Goal: Obtain resource: Download file/media

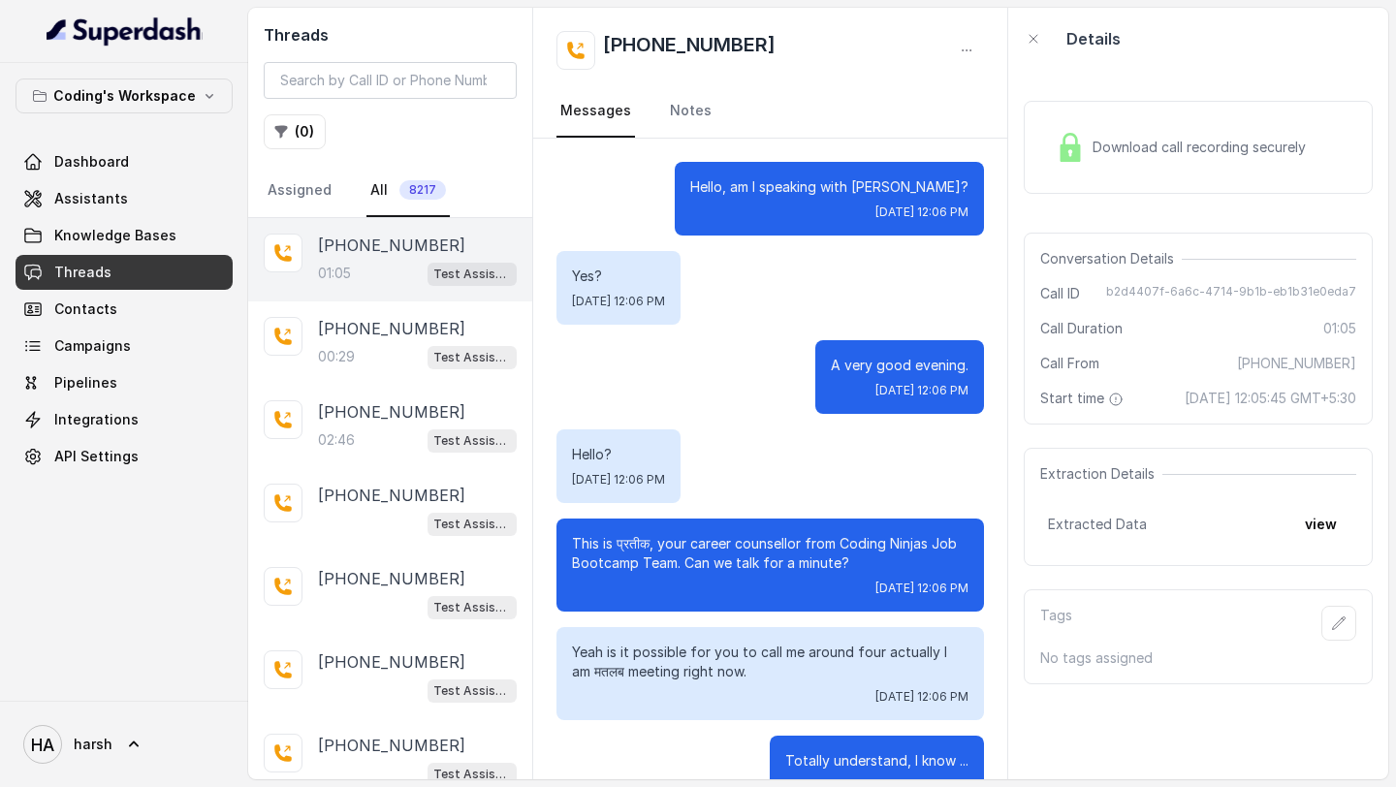
scroll to position [942, 0]
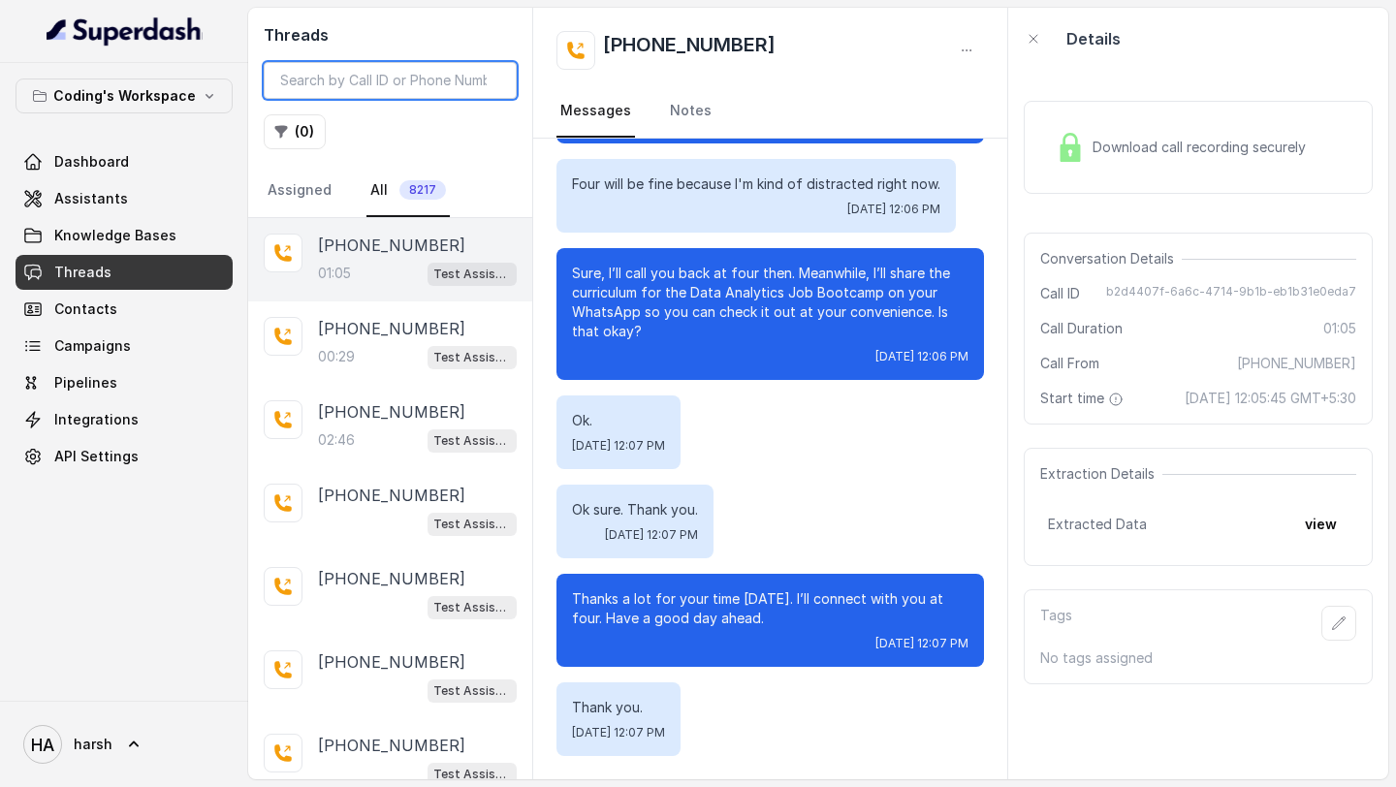
click at [419, 77] on input "search" at bounding box center [390, 80] width 253 height 37
paste input "8108266388"
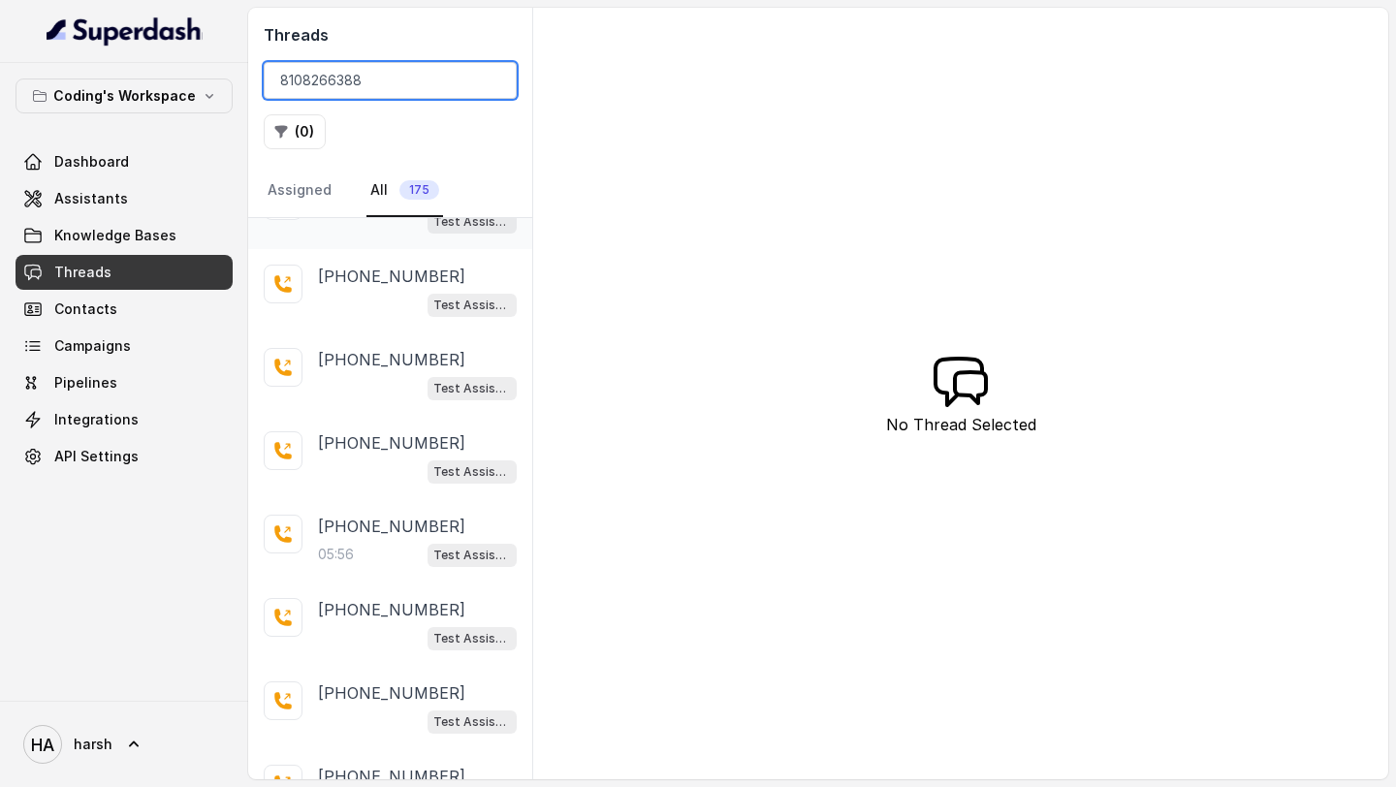
scroll to position [345, 0]
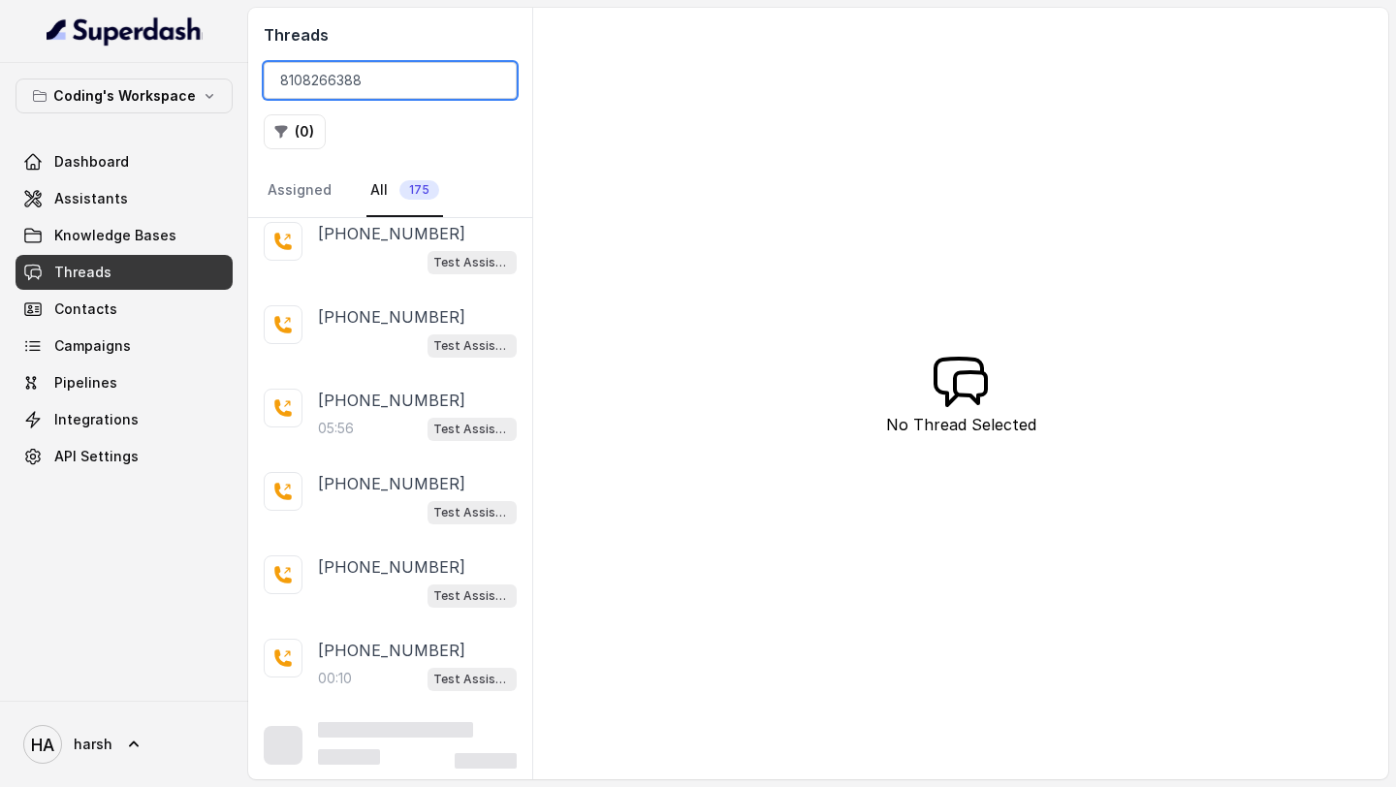
type input "8108266388"
click at [401, 391] on p "[PHONE_NUMBER]" at bounding box center [391, 400] width 147 height 23
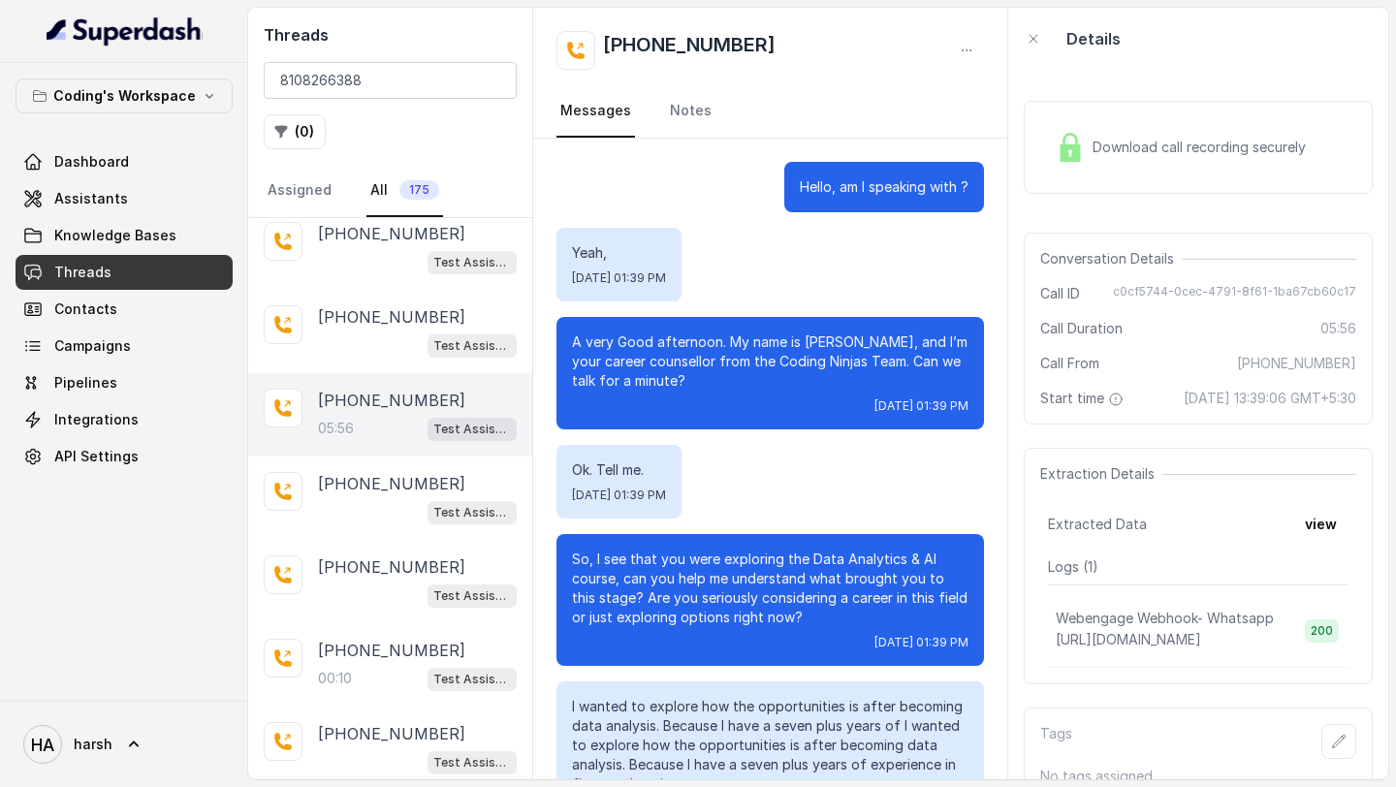
scroll to position [4250, 0]
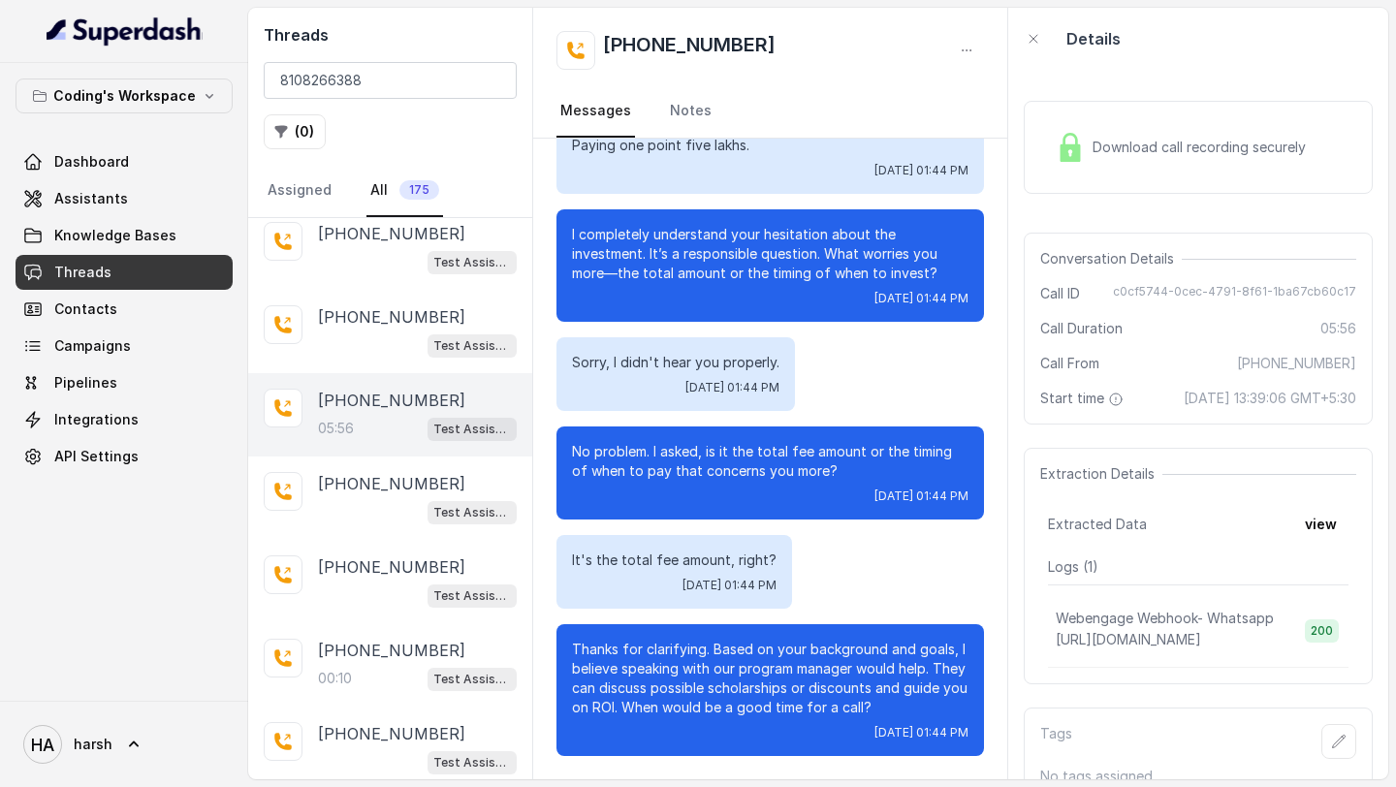
click at [1165, 161] on div "Download call recording securely" at bounding box center [1181, 147] width 266 height 45
